Goal: Information Seeking & Learning: Learn about a topic

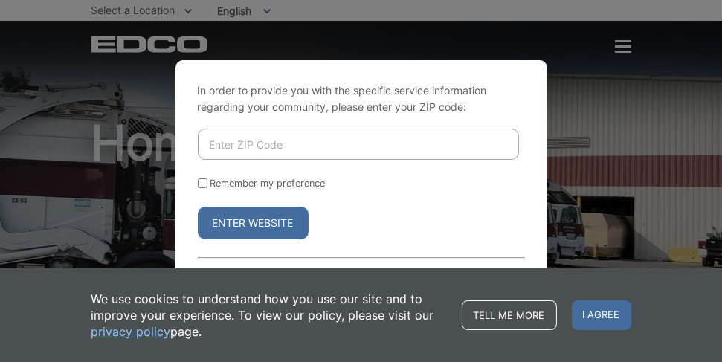
click at [315, 141] on input "Enter ZIP Code" at bounding box center [358, 144] width 321 height 31
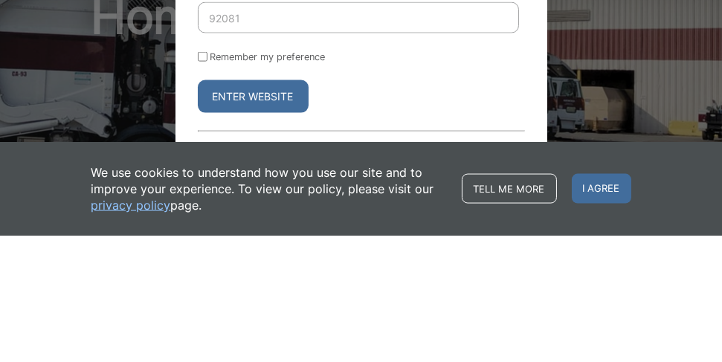
type input "92081"
click at [238, 225] on button "Enter Website" at bounding box center [253, 223] width 111 height 33
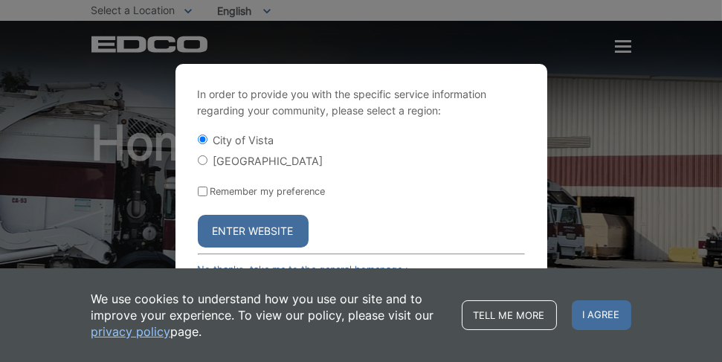
click at [286, 236] on button "Enter Website" at bounding box center [253, 231] width 111 height 33
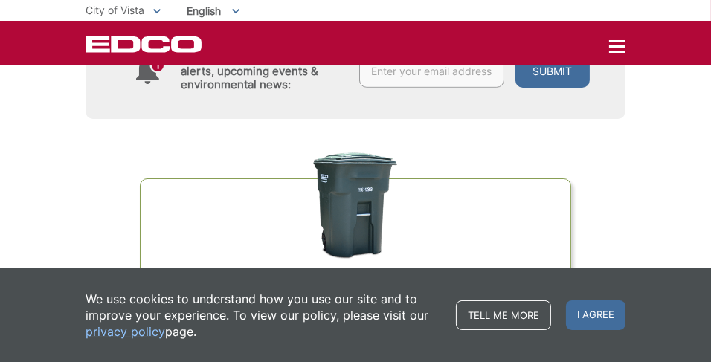
scroll to position [902, 0]
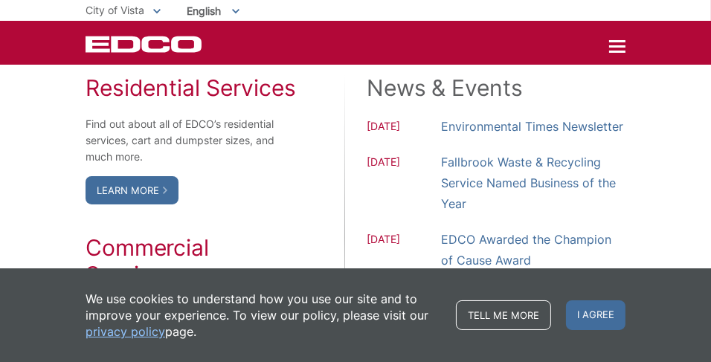
scroll to position [1294, 0]
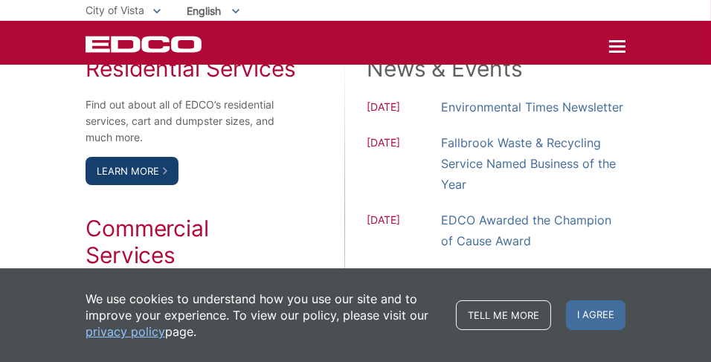
click at [161, 169] on link "Learn More" at bounding box center [132, 171] width 93 height 28
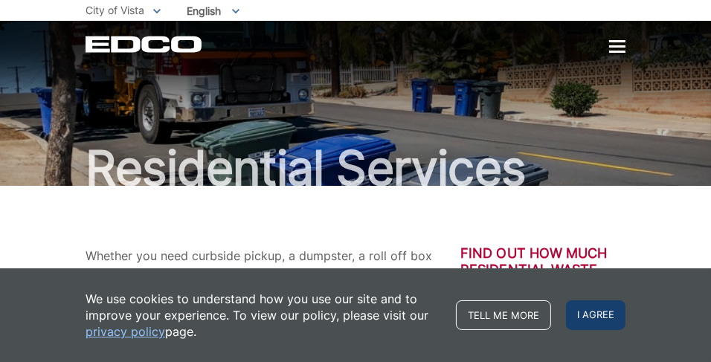
click at [605, 314] on span "I agree" at bounding box center [595, 315] width 59 height 30
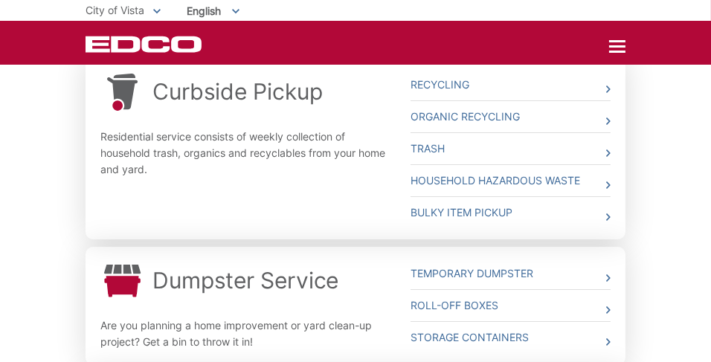
scroll to position [479, 0]
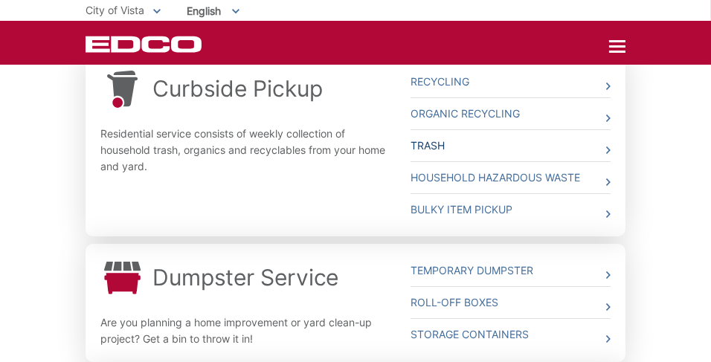
click at [608, 149] on icon at bounding box center [608, 149] width 4 height 7
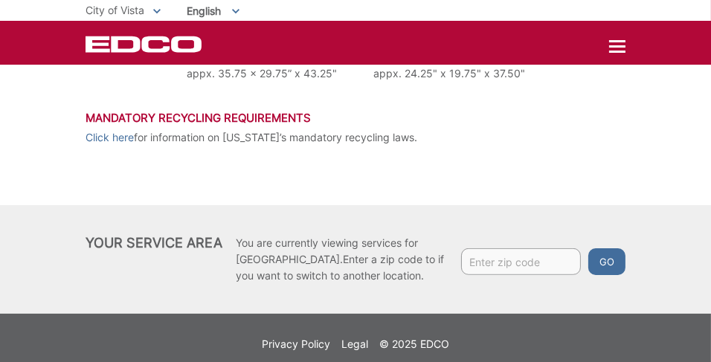
scroll to position [766, 0]
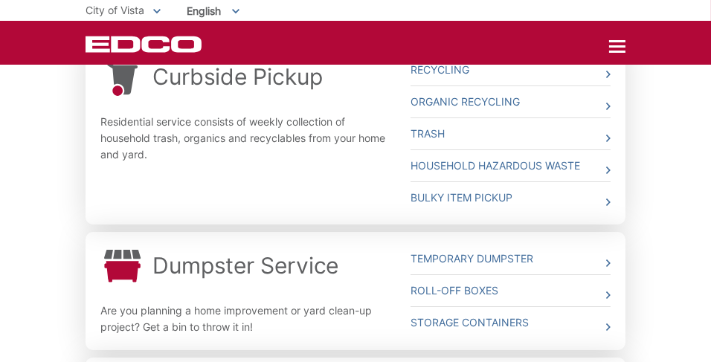
scroll to position [485, 0]
